Goal: Transaction & Acquisition: Purchase product/service

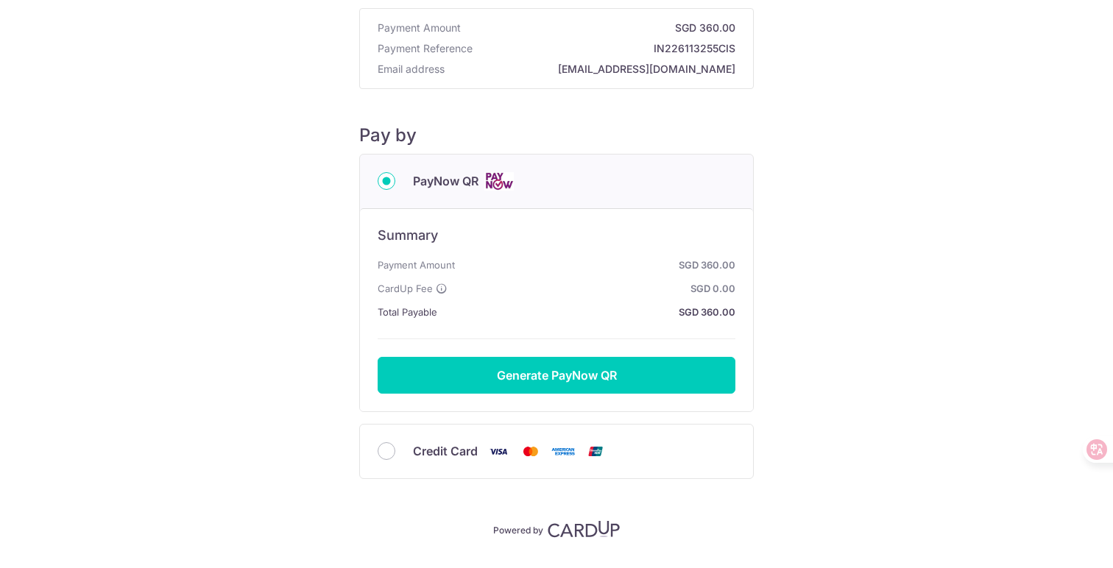
scroll to position [71, 0]
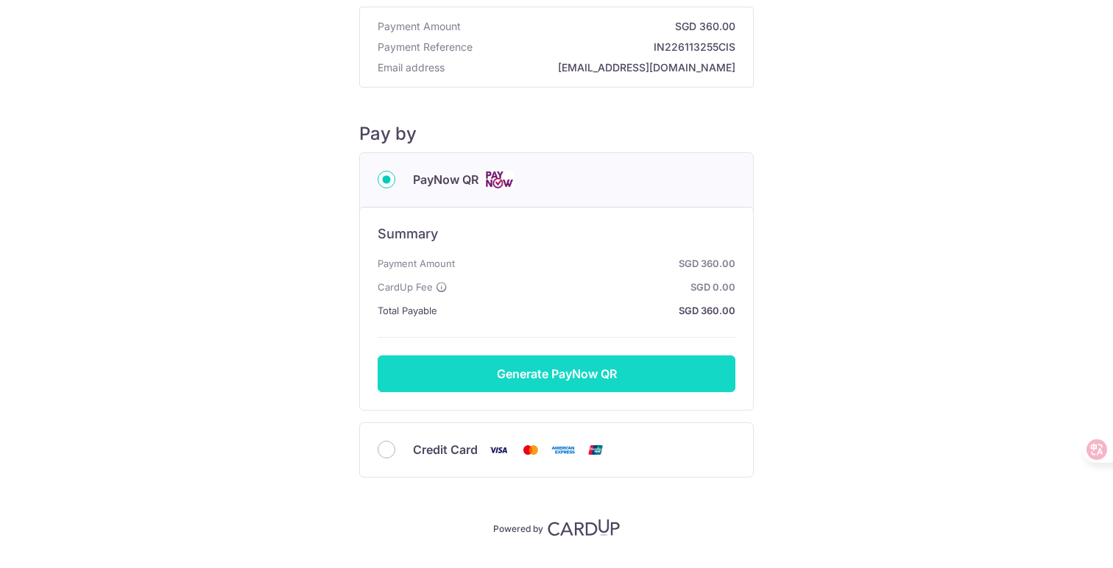
click at [591, 372] on button "Generate PayNow QR" at bounding box center [557, 373] width 358 height 37
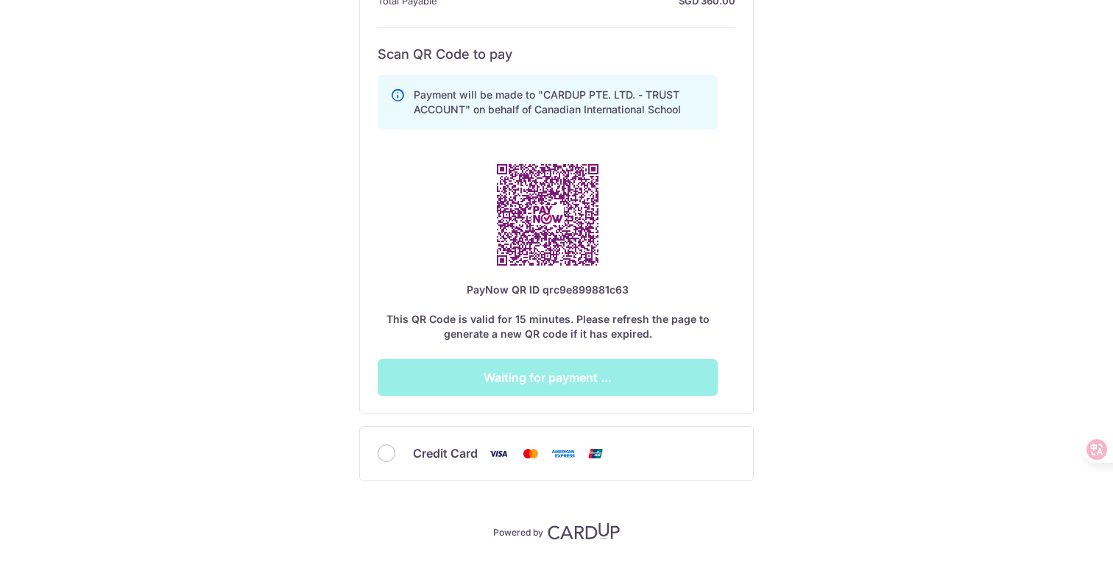
scroll to position [382, 0]
